Goal: Communication & Community: Answer question/provide support

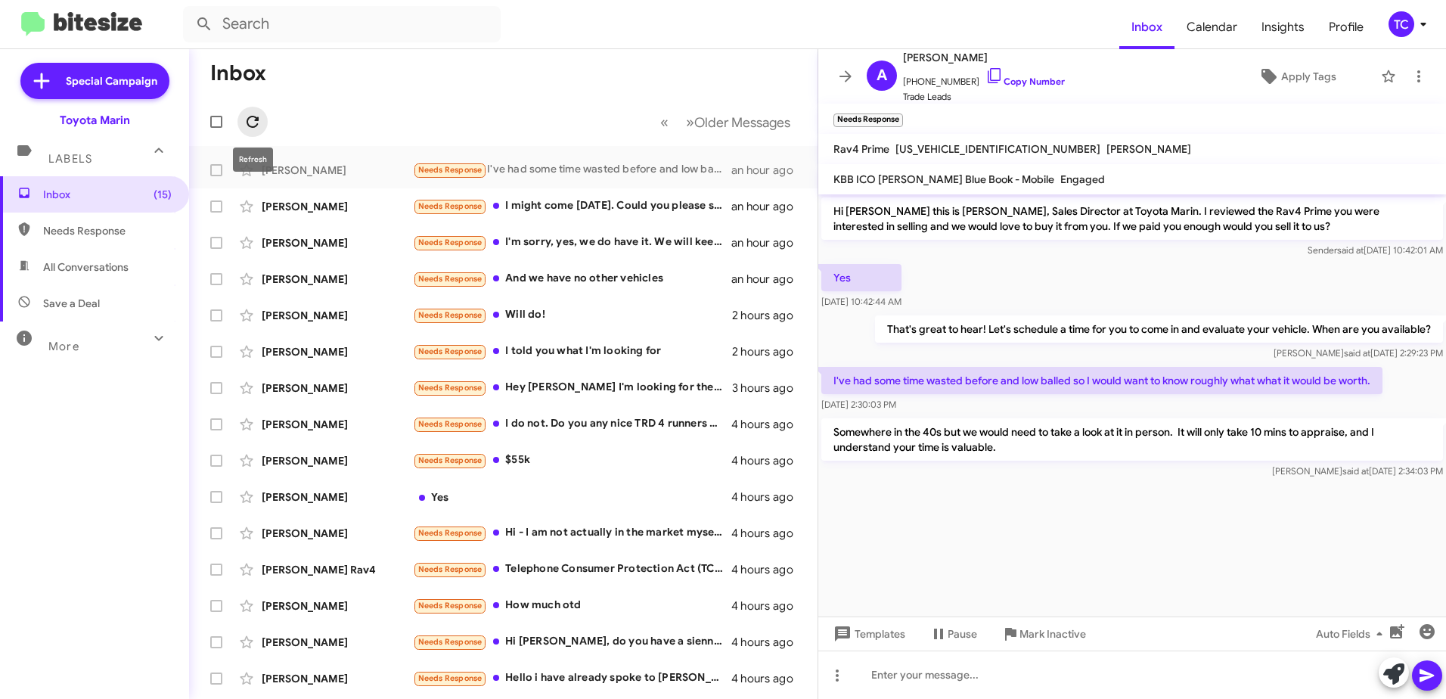
click at [252, 114] on icon at bounding box center [253, 122] width 18 height 18
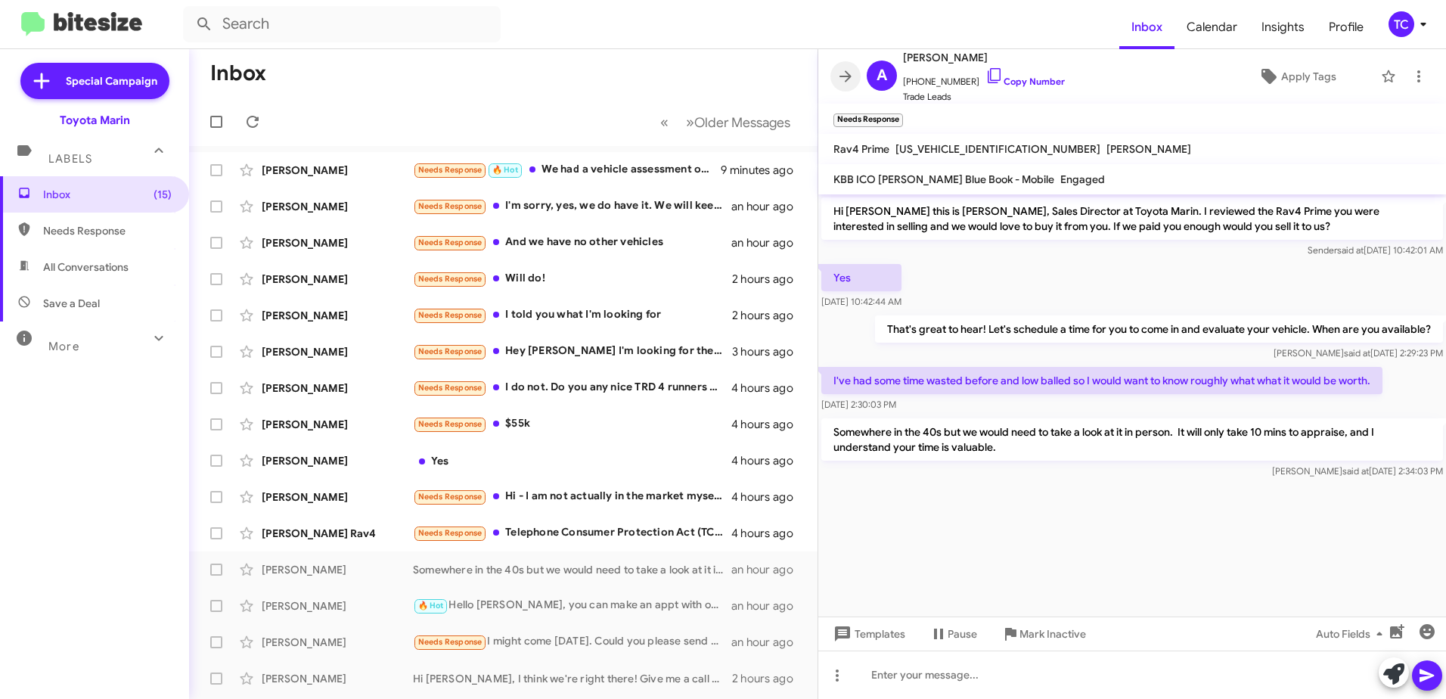
click at [844, 76] on icon at bounding box center [846, 75] width 12 height 11
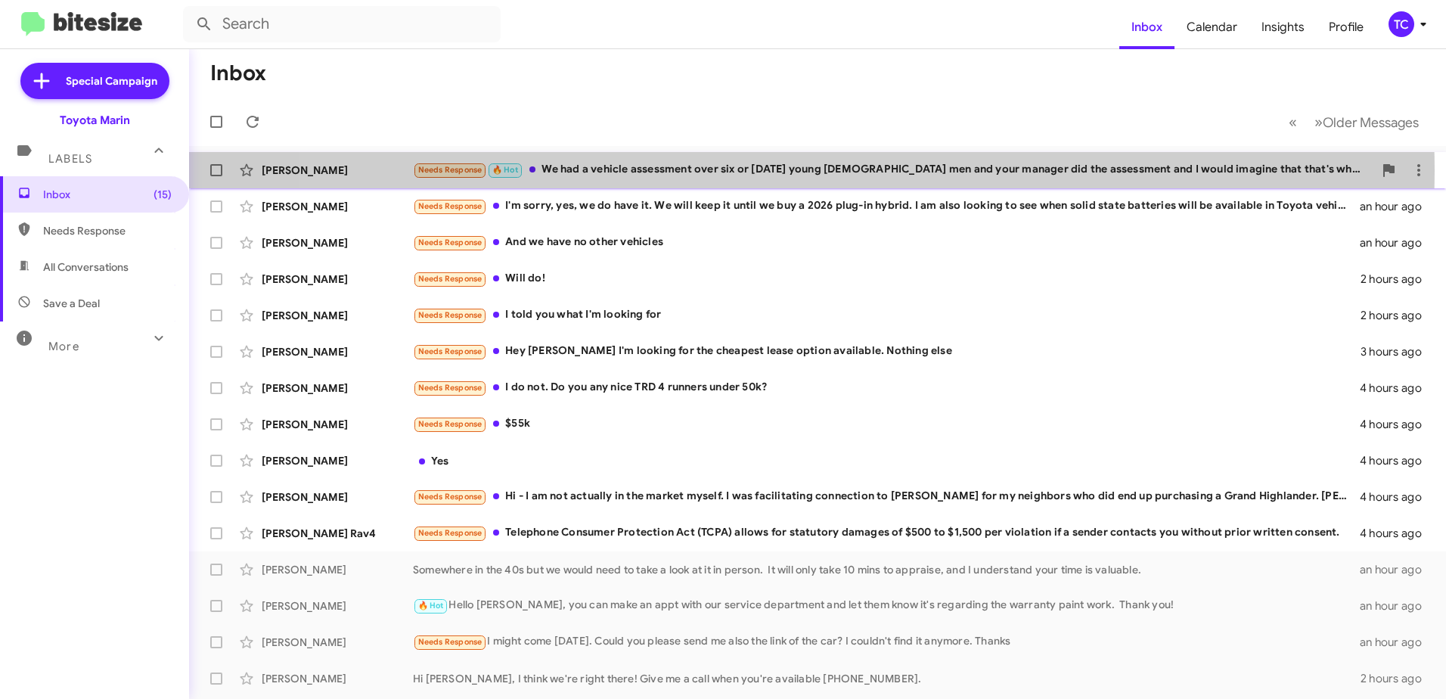
click at [771, 170] on div "Needs Response 🔥 Hot We had a vehicle assessment over six or [DATE] young [DEMO…" at bounding box center [893, 169] width 961 height 17
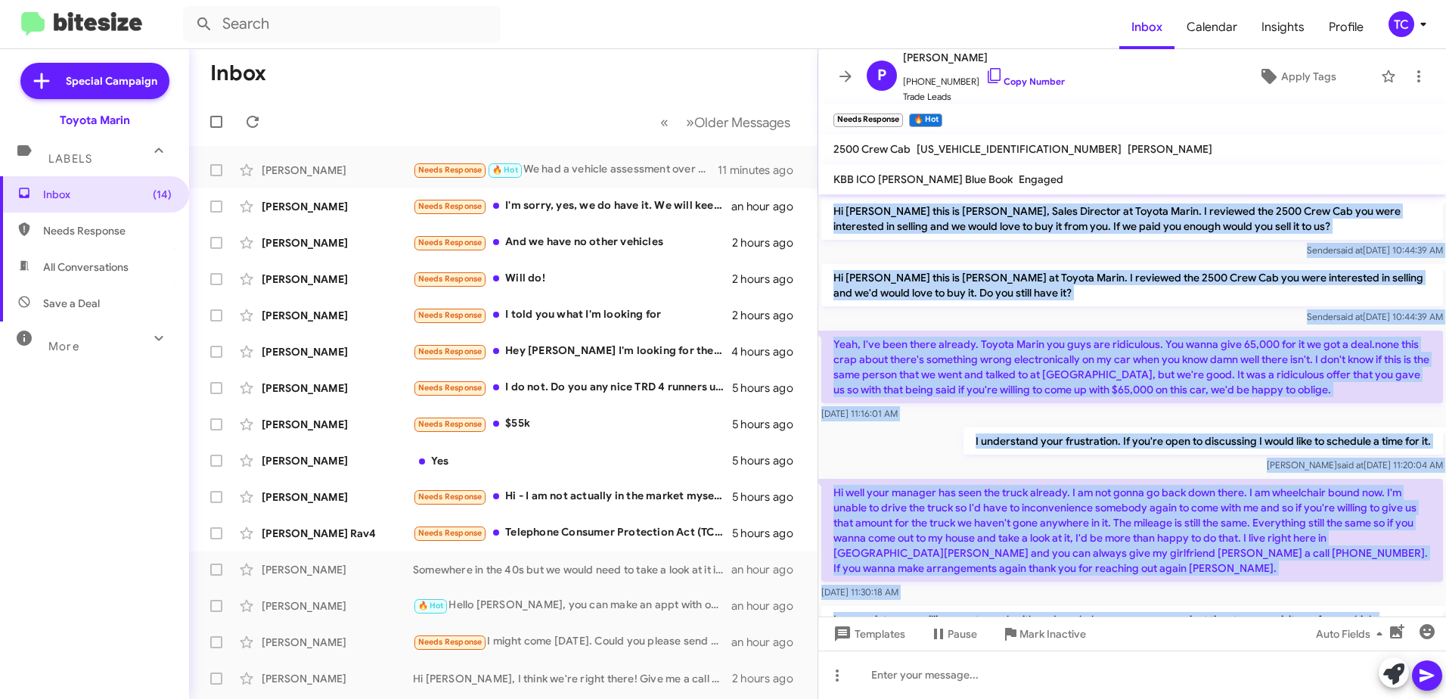
drag, startPoint x: 1268, startPoint y: 555, endPoint x: 831, endPoint y: 213, distance: 555.0
click at [831, 213] on div "Hi [PERSON_NAME] this is [PERSON_NAME], Sales Director at Toyota Marin. I revie…" at bounding box center [1132, 495] width 628 height 602
drag, startPoint x: 831, startPoint y: 213, endPoint x: 888, endPoint y: 217, distance: 56.9
copy div "Hi [PERSON_NAME] this is [PERSON_NAME], Sales Director at Toyota Marin. I revie…"
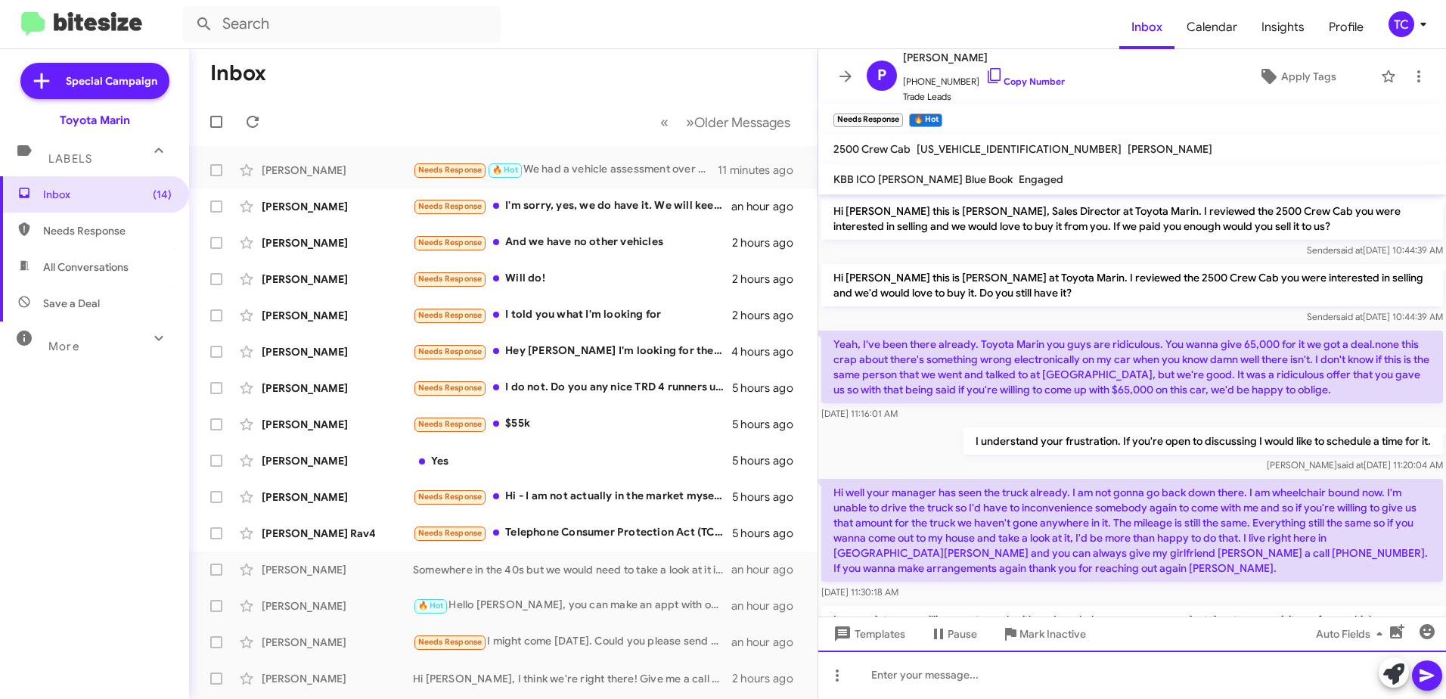
click at [1052, 662] on div at bounding box center [1132, 674] width 628 height 48
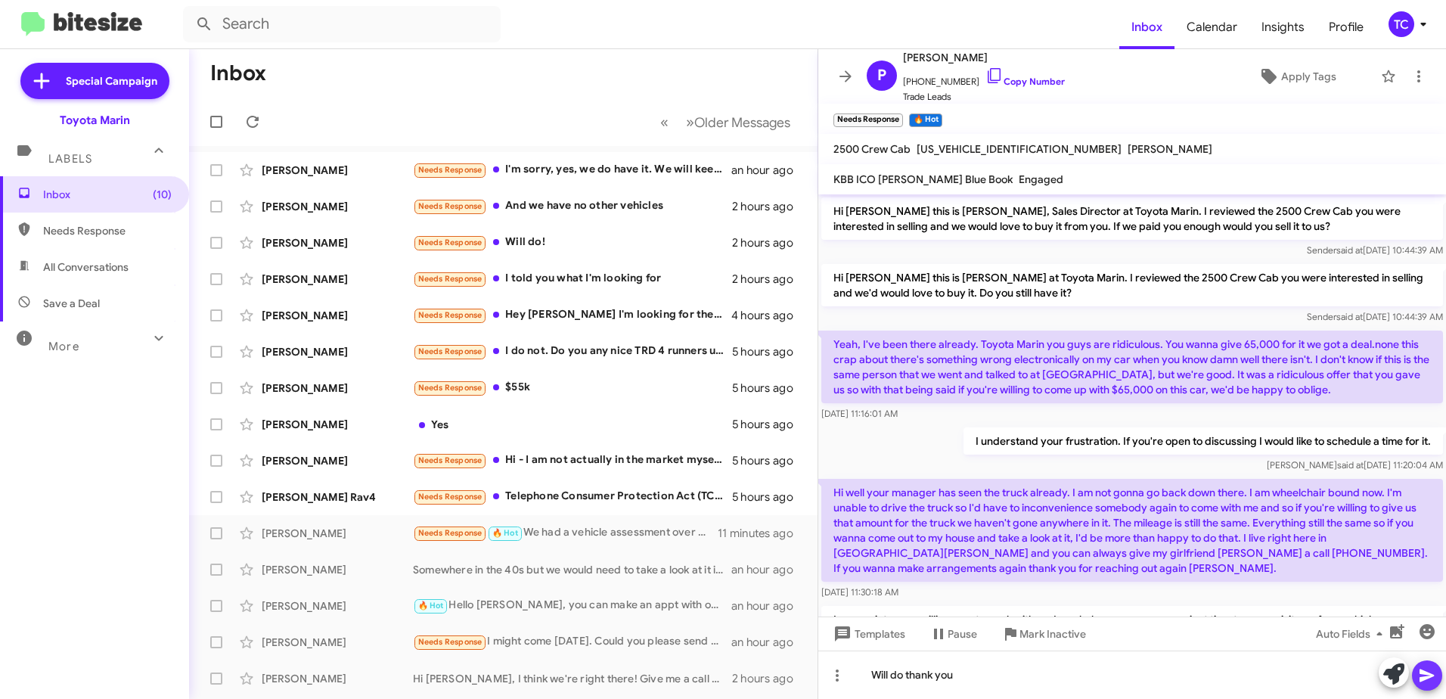
click at [1425, 678] on icon at bounding box center [1427, 675] width 14 height 13
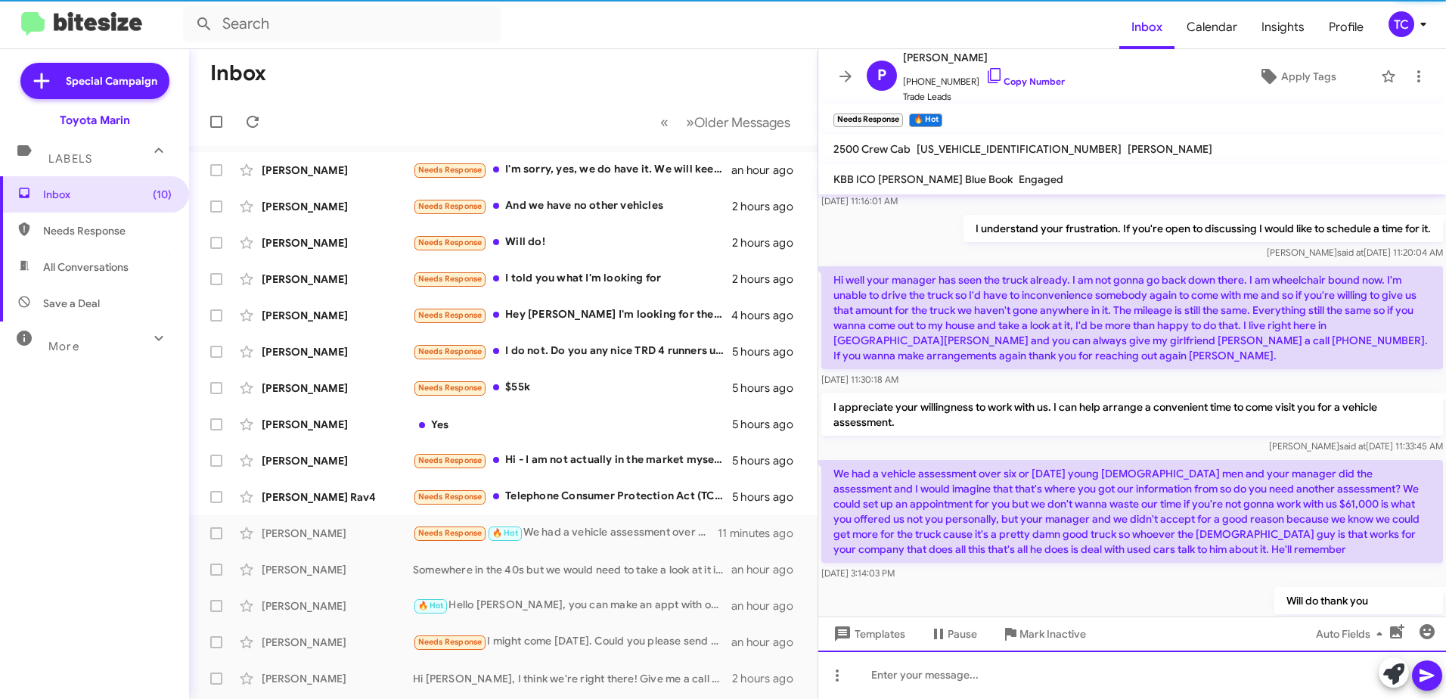
scroll to position [262, 0]
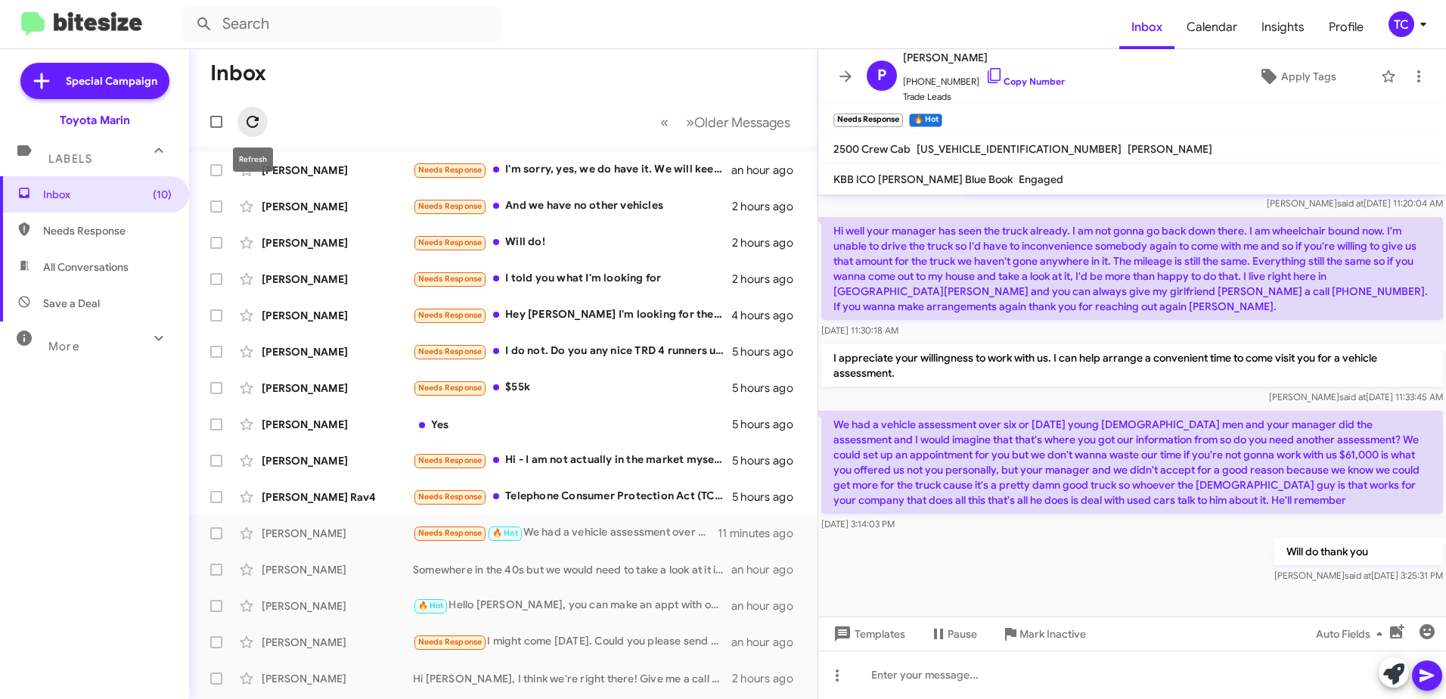
click at [247, 112] on button at bounding box center [252, 122] width 30 height 30
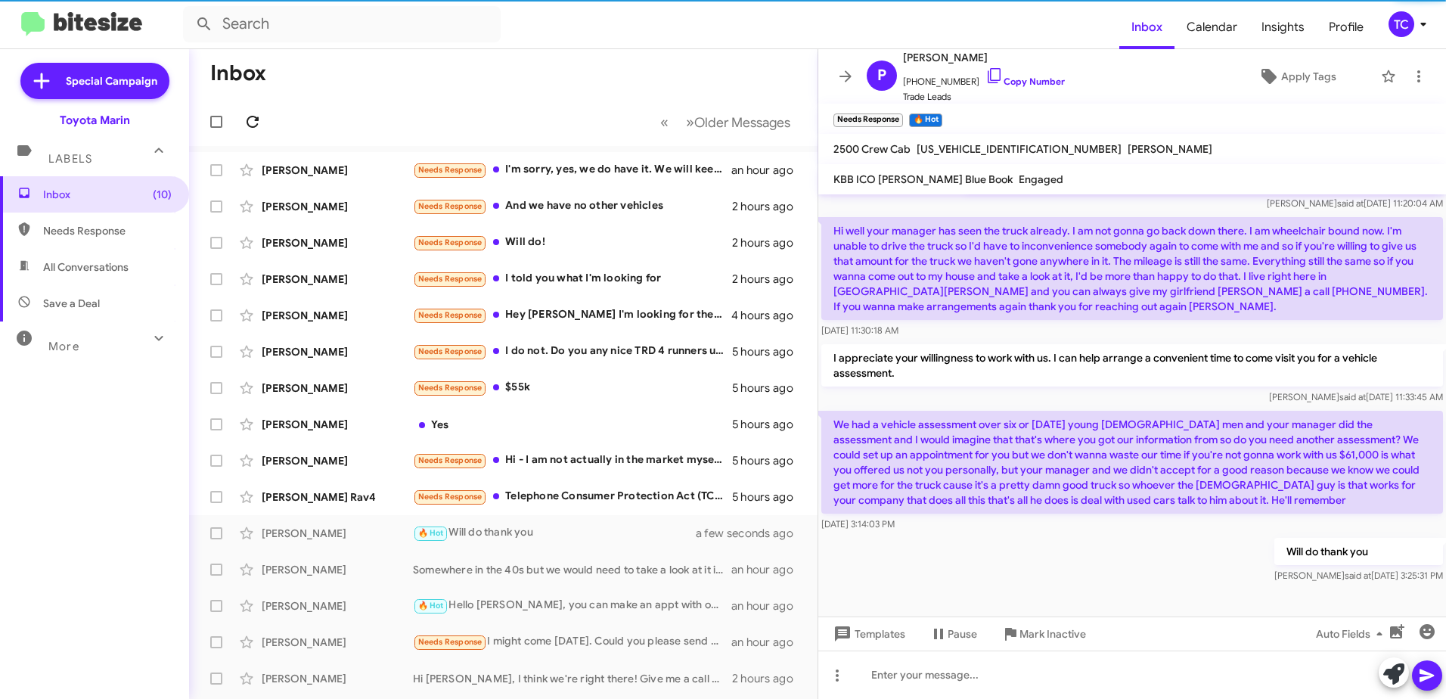
click at [247, 112] on button at bounding box center [252, 122] width 30 height 30
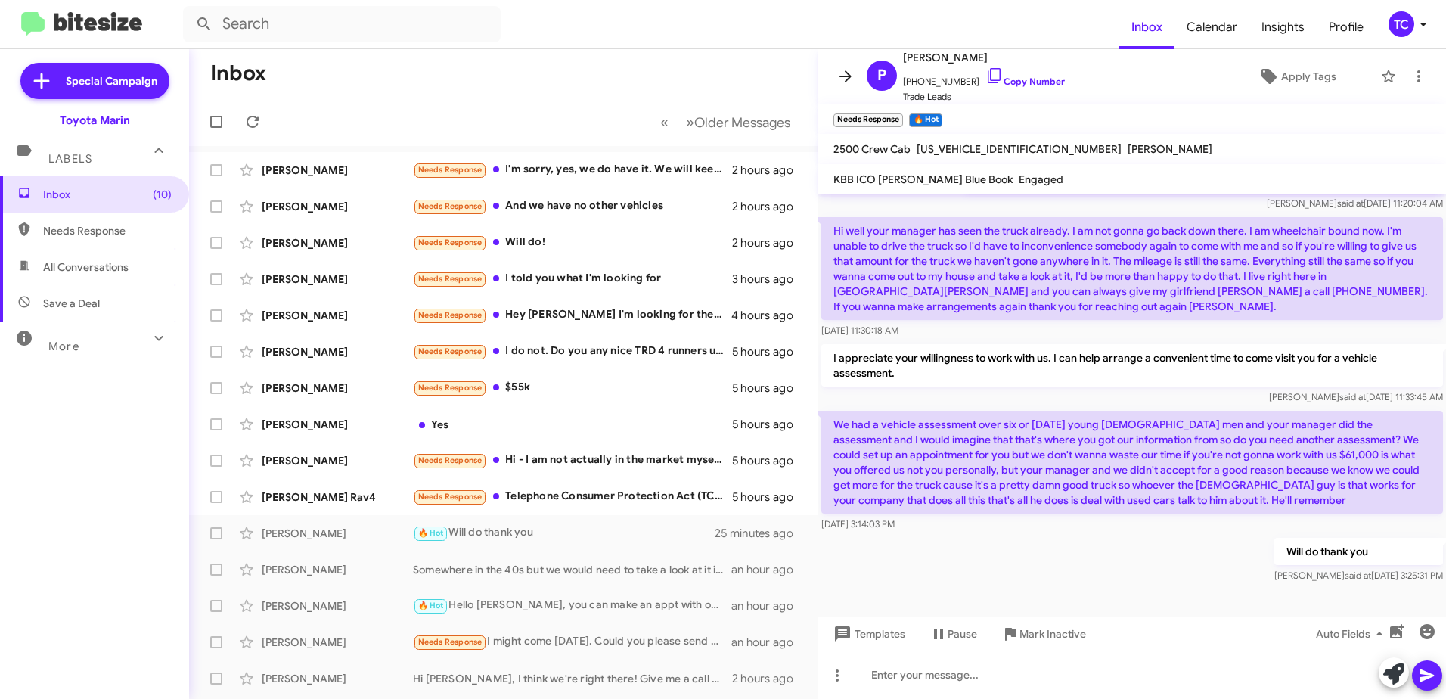
click at [840, 78] on icon at bounding box center [846, 76] width 18 height 18
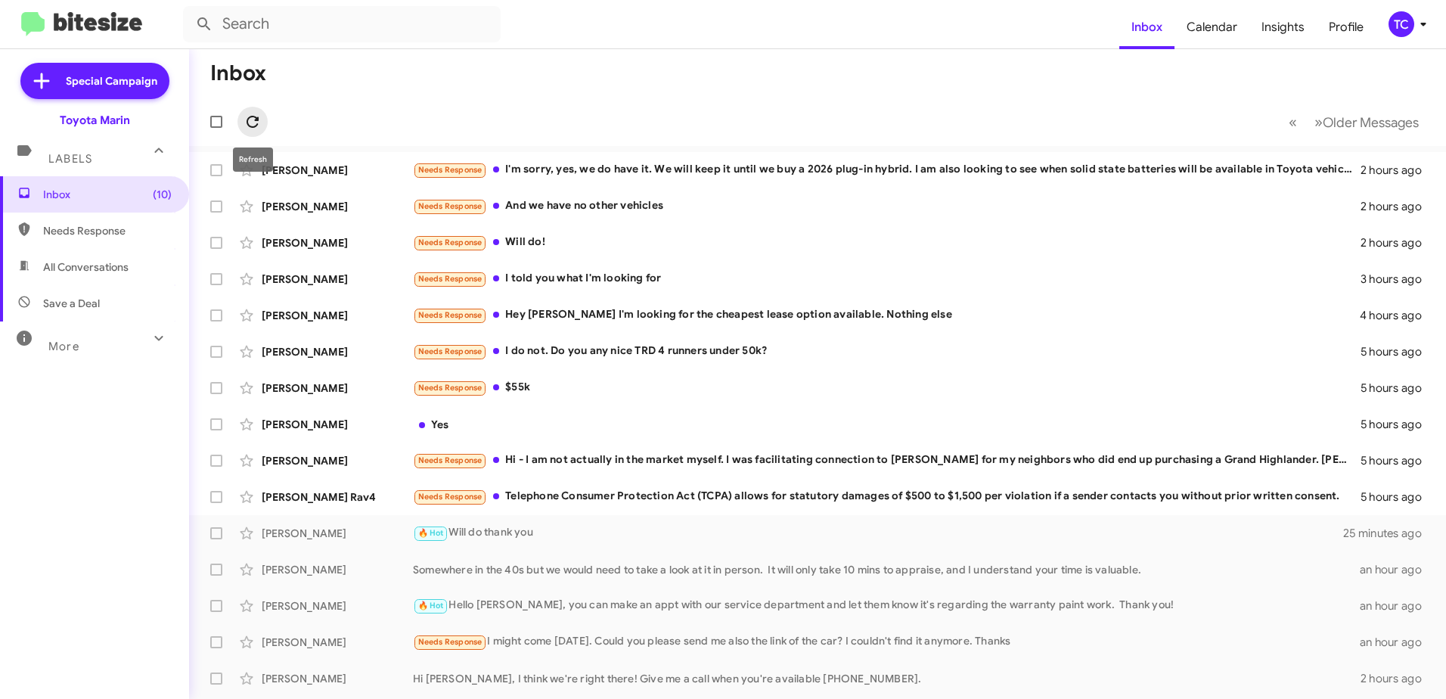
click at [251, 120] on icon at bounding box center [253, 122] width 18 height 18
